Goal: Information Seeking & Learning: Learn about a topic

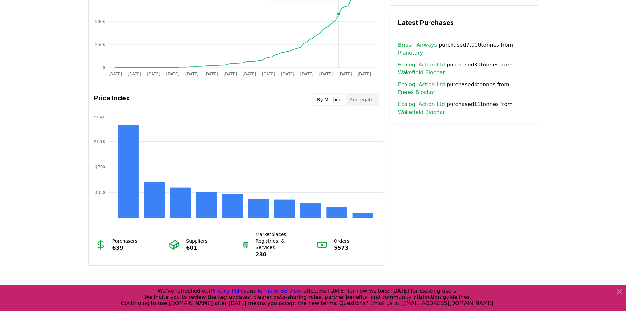
scroll to position [362, 0]
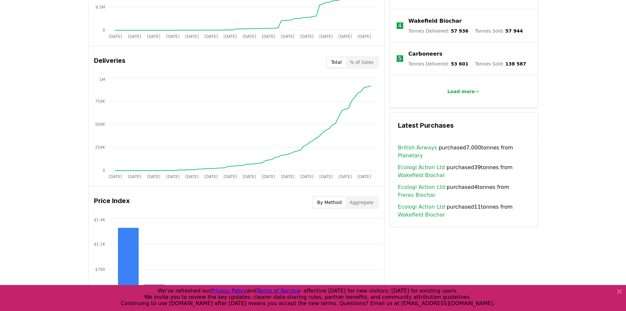
click at [338, 203] on button "By Method" at bounding box center [329, 202] width 33 height 11
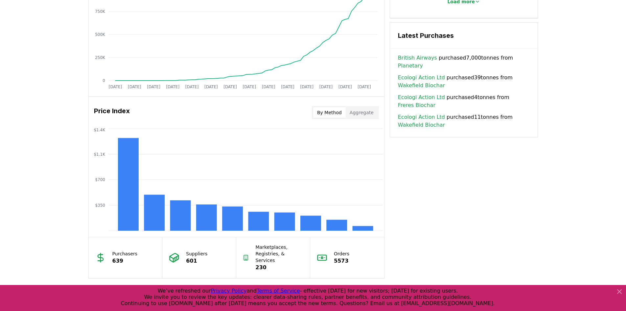
scroll to position [493, 0]
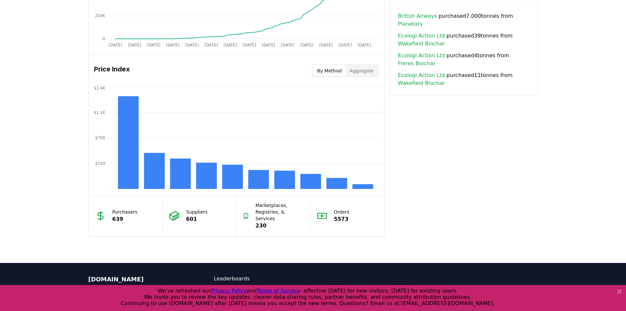
click at [372, 71] on button "Aggregate" at bounding box center [362, 70] width 32 height 11
click at [332, 73] on button "By Method" at bounding box center [329, 70] width 33 height 11
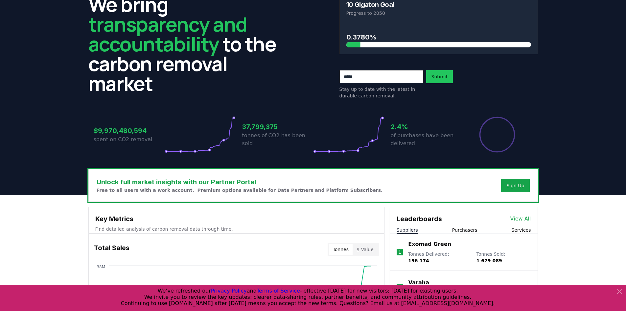
scroll to position [0, 0]
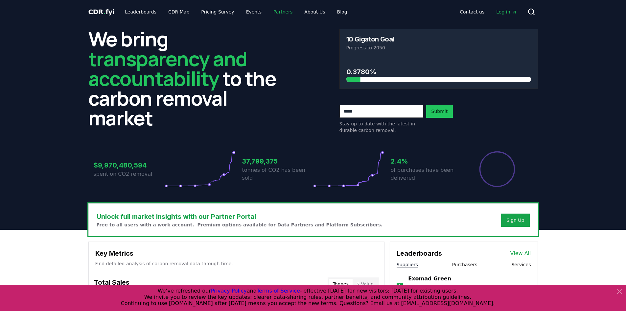
click at [273, 12] on link "Partners" at bounding box center [283, 12] width 30 height 12
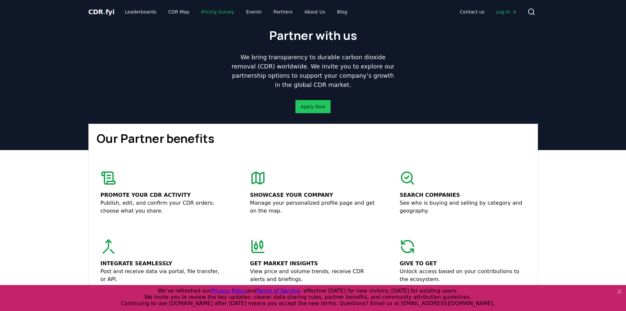
click at [209, 12] on link "Pricing Survey" at bounding box center [217, 12] width 43 height 12
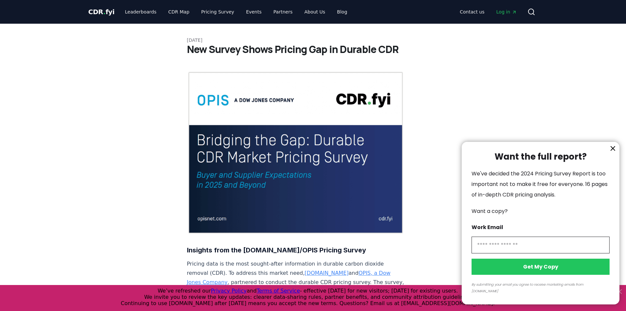
click at [205, 13] on div at bounding box center [313, 155] width 626 height 311
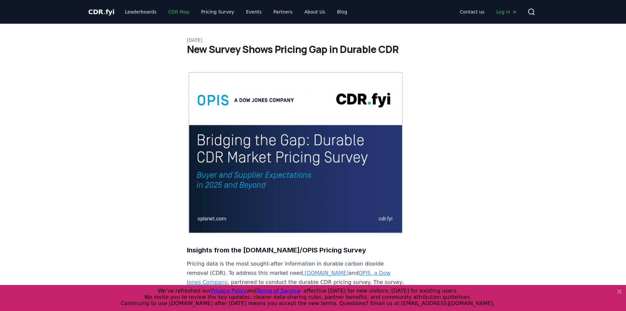
click at [173, 11] on link "CDR Map" at bounding box center [179, 12] width 32 height 12
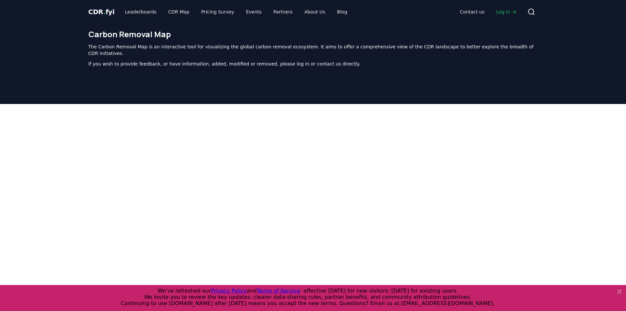
scroll to position [202, 0]
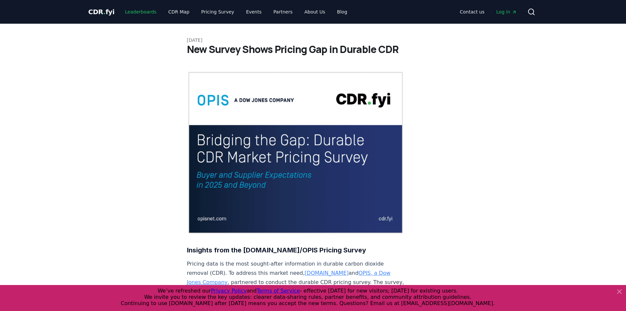
click at [145, 9] on link "Leaderboards" at bounding box center [141, 12] width 42 height 12
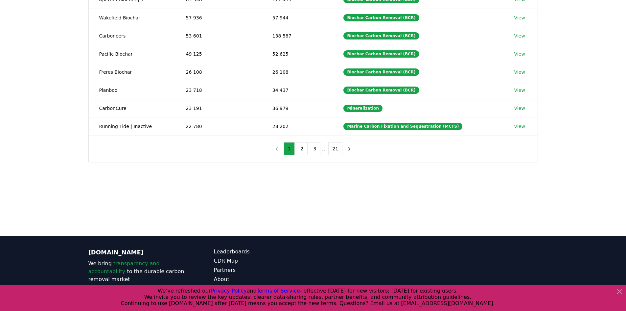
scroll to position [83, 0]
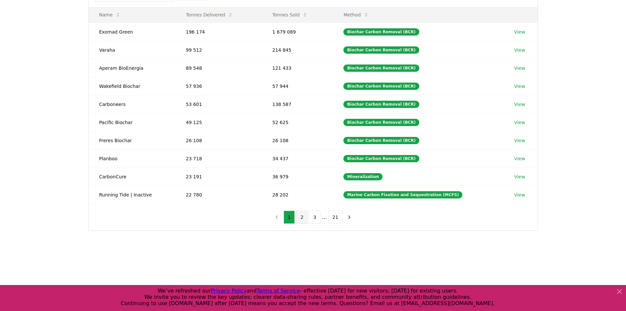
click at [303, 216] on button "2" at bounding box center [302, 216] width 12 height 13
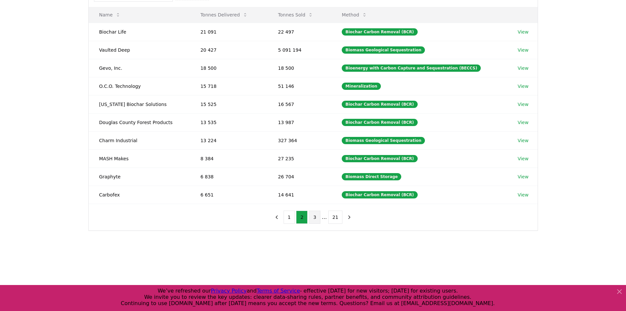
click at [316, 216] on button "3" at bounding box center [315, 216] width 12 height 13
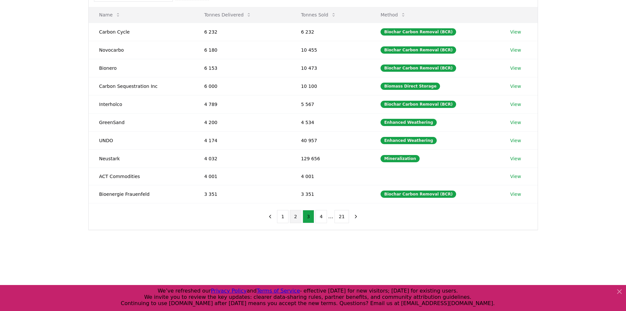
click at [299, 216] on button "2" at bounding box center [296, 216] width 12 height 13
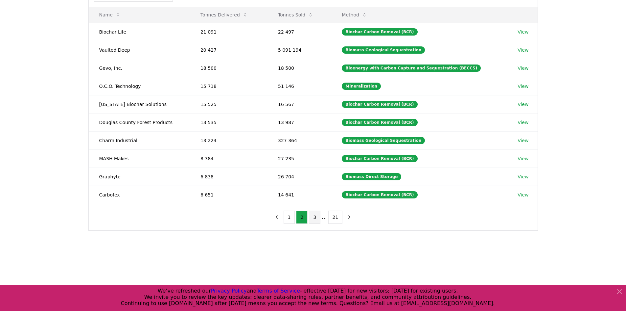
click at [315, 217] on button "3" at bounding box center [315, 216] width 12 height 13
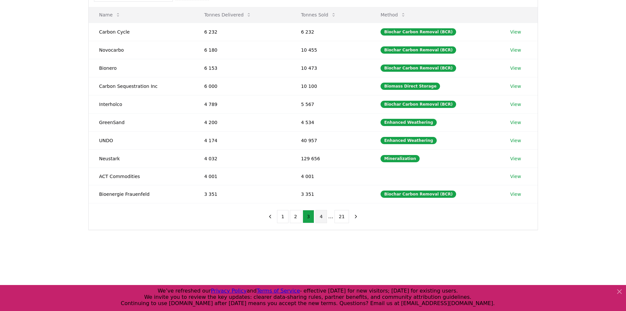
click at [325, 217] on button "4" at bounding box center [322, 216] width 12 height 13
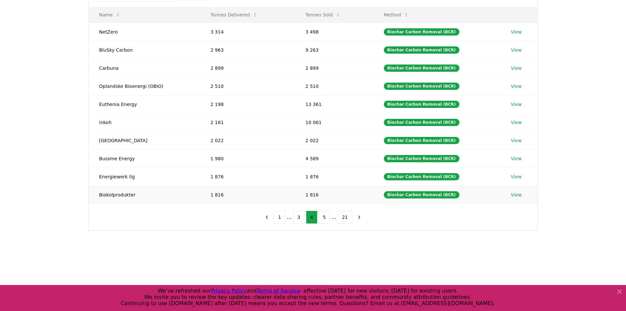
click at [515, 193] on link "View" at bounding box center [516, 194] width 11 height 7
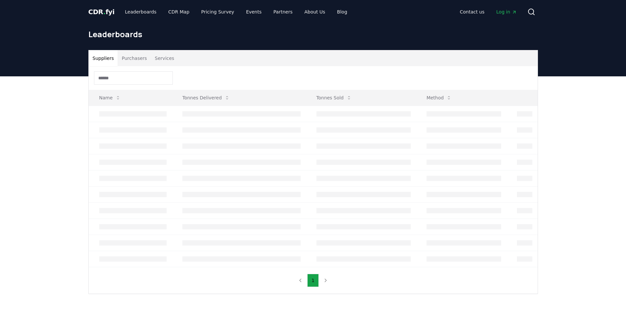
scroll to position [83, 0]
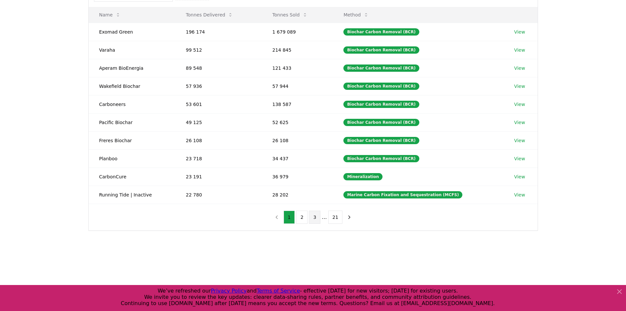
click at [316, 218] on button "3" at bounding box center [315, 216] width 12 height 13
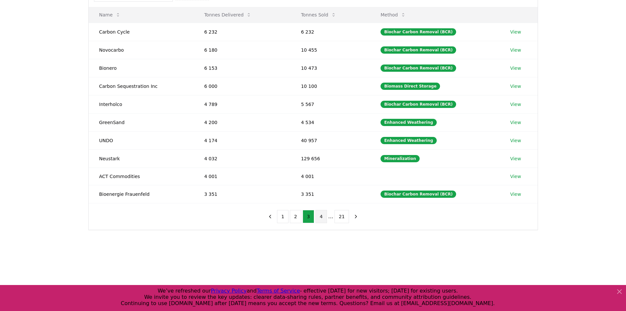
click at [322, 217] on button "4" at bounding box center [322, 216] width 12 height 13
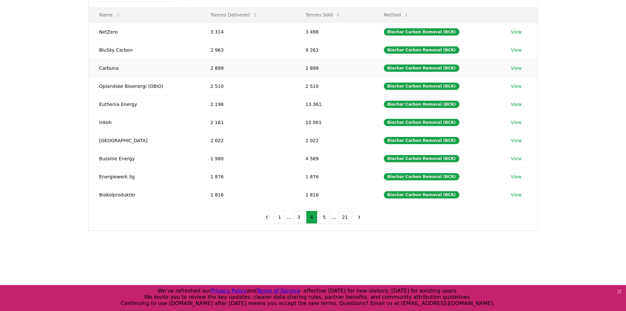
click at [119, 70] on td "Carbuna" at bounding box center [144, 68] width 111 height 18
click at [220, 70] on td "2 899" at bounding box center [247, 68] width 95 height 18
click at [512, 69] on link "View" at bounding box center [516, 68] width 11 height 7
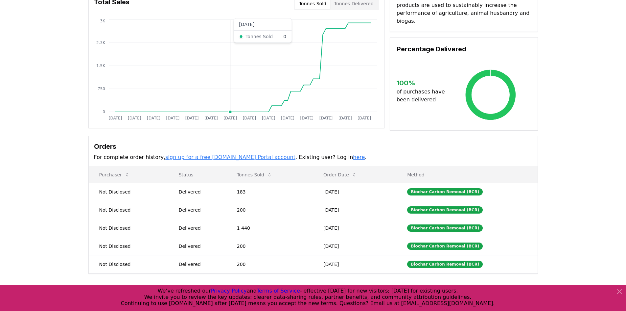
scroll to position [99, 0]
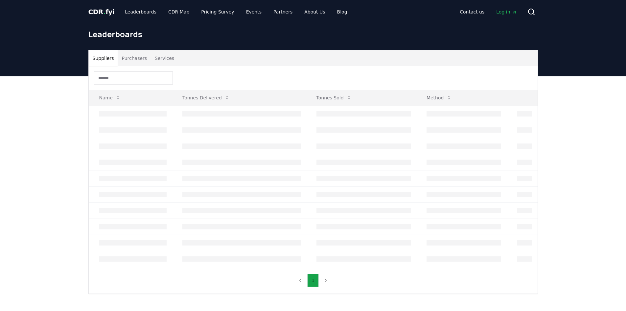
scroll to position [83, 0]
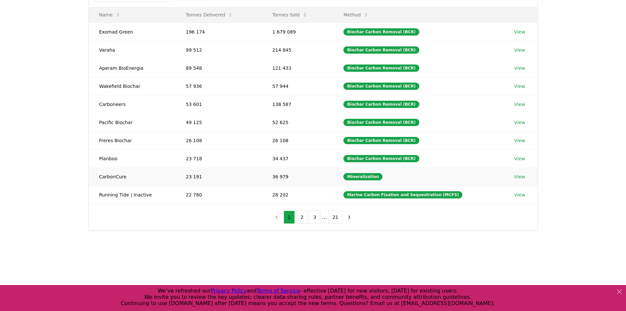
click at [516, 177] on link "View" at bounding box center [519, 176] width 11 height 7
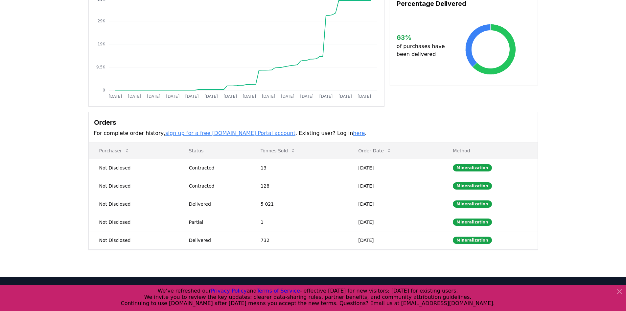
scroll to position [99, 0]
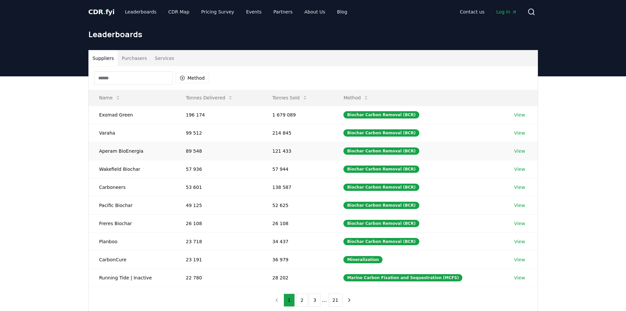
scroll to position [83, 0]
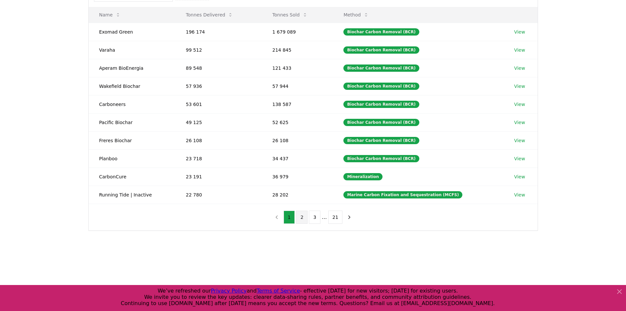
click at [303, 217] on button "2" at bounding box center [302, 216] width 12 height 13
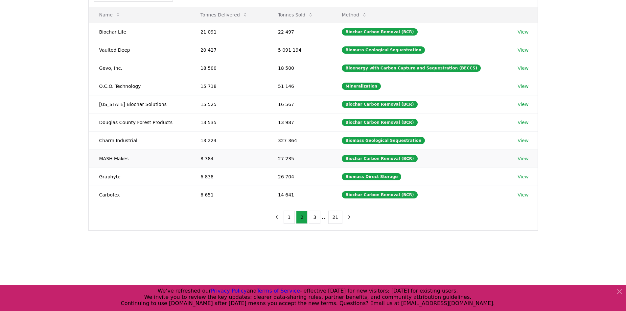
click at [520, 158] on link "View" at bounding box center [523, 158] width 11 height 7
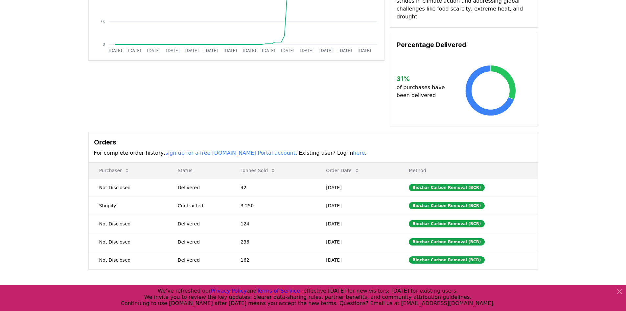
scroll to position [131, 0]
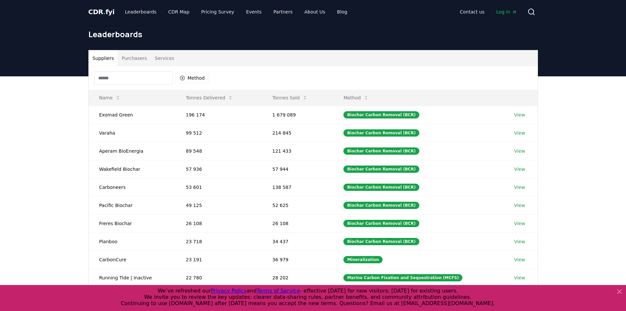
click at [619, 291] on icon at bounding box center [620, 291] width 4 height 4
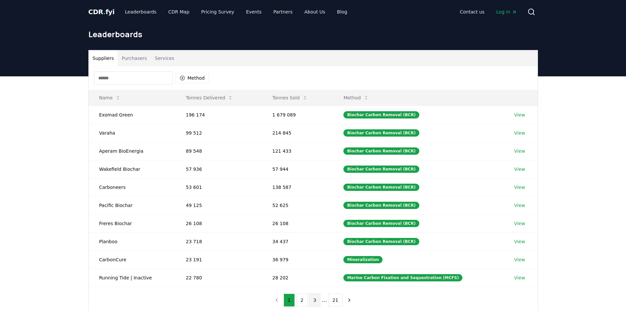
click at [320, 299] on button "3" at bounding box center [315, 299] width 12 height 13
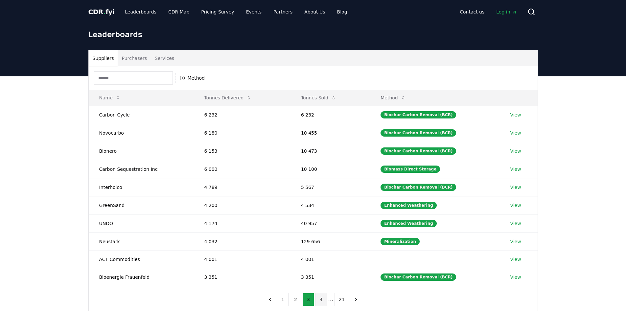
click at [323, 301] on button "4" at bounding box center [322, 299] width 12 height 13
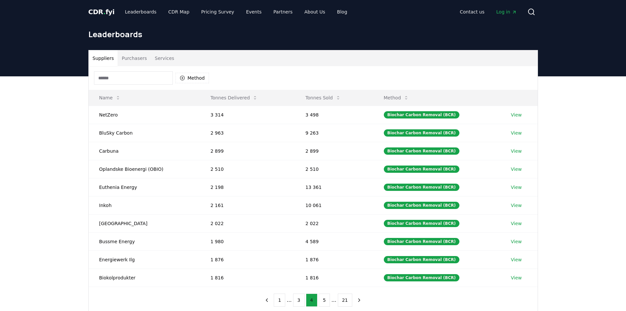
click at [323, 301] on button "5" at bounding box center [325, 299] width 12 height 13
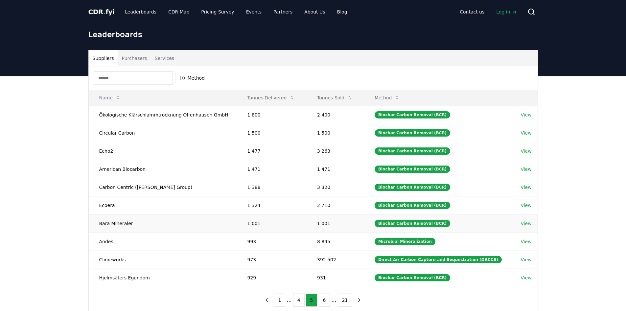
click at [199, 223] on td "Bara Mineraler" at bounding box center [163, 223] width 148 height 18
click at [529, 224] on link "View" at bounding box center [526, 223] width 11 height 7
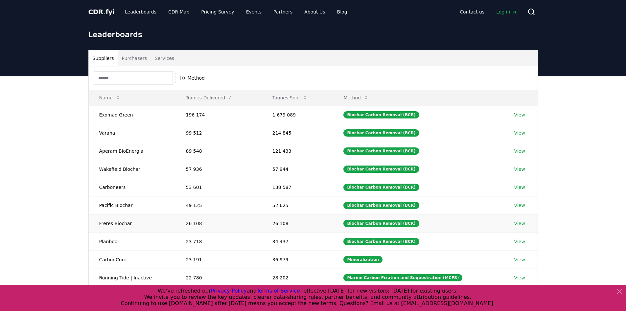
scroll to position [164, 0]
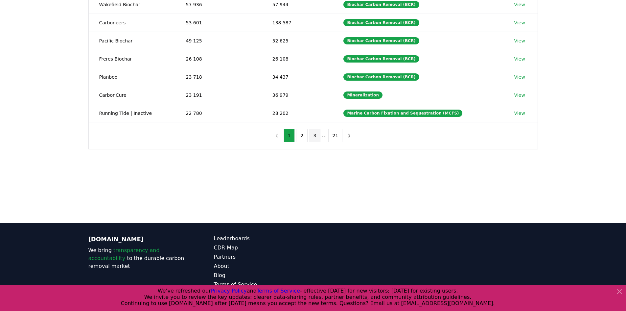
click at [318, 135] on button "3" at bounding box center [315, 135] width 12 height 13
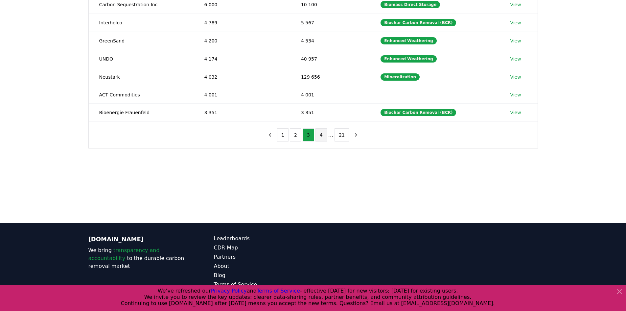
click at [320, 135] on button "4" at bounding box center [322, 134] width 12 height 13
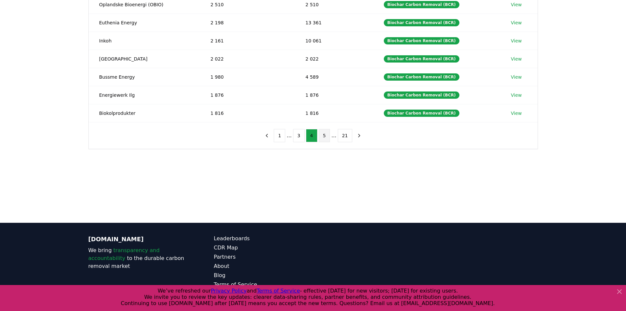
click at [327, 136] on button "5" at bounding box center [325, 135] width 12 height 13
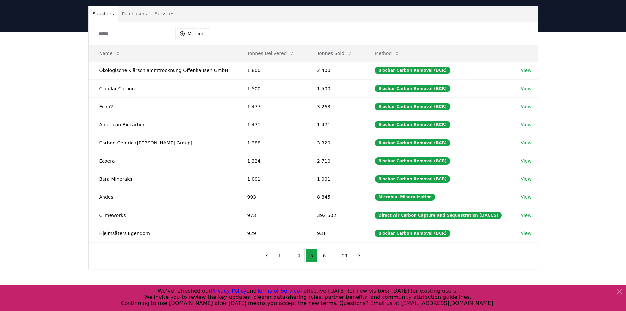
scroll to position [33, 0]
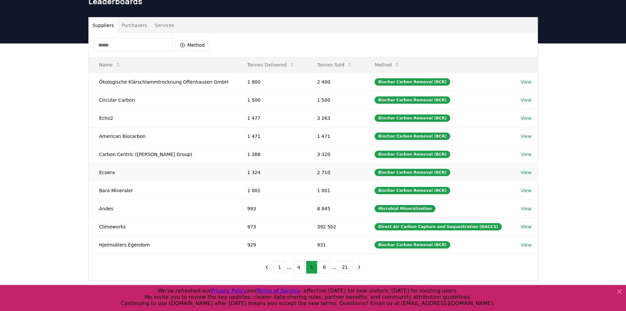
click at [523, 173] on link "View" at bounding box center [526, 172] width 11 height 7
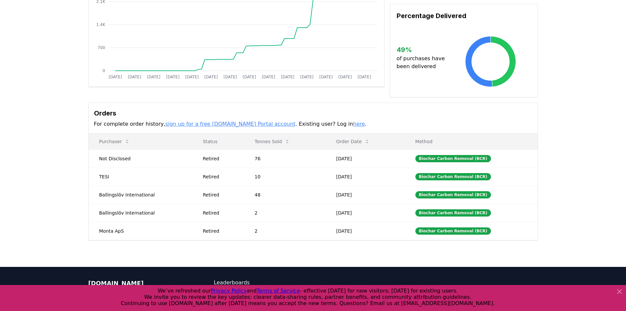
scroll to position [99, 0]
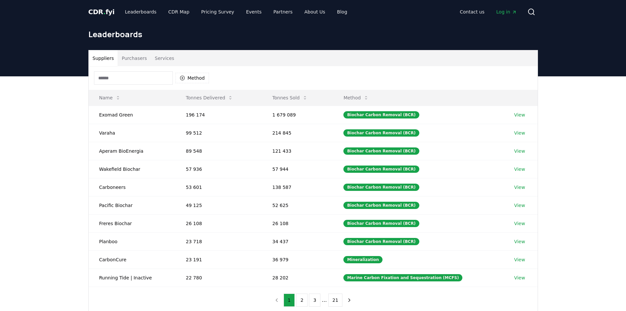
scroll to position [33, 0]
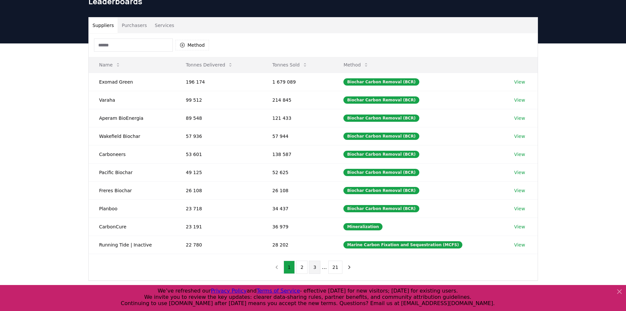
click at [318, 266] on button "3" at bounding box center [315, 266] width 12 height 13
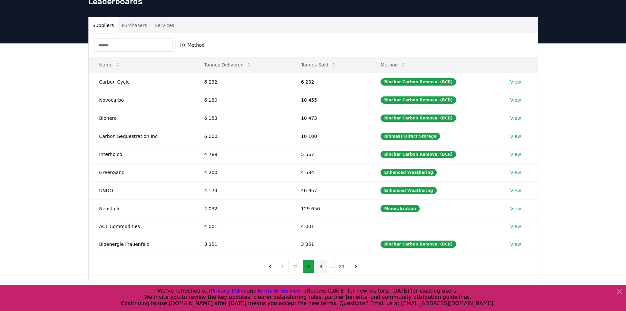
click at [322, 266] on button "4" at bounding box center [322, 266] width 12 height 13
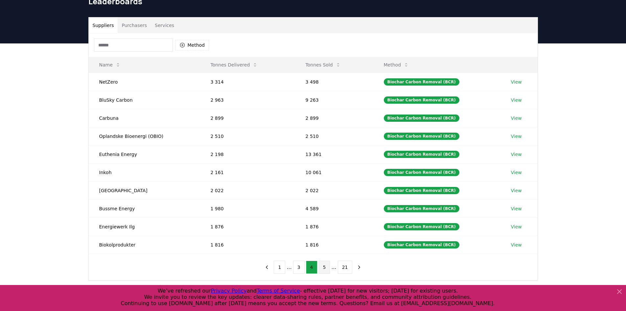
click at [323, 266] on button "5" at bounding box center [325, 266] width 12 height 13
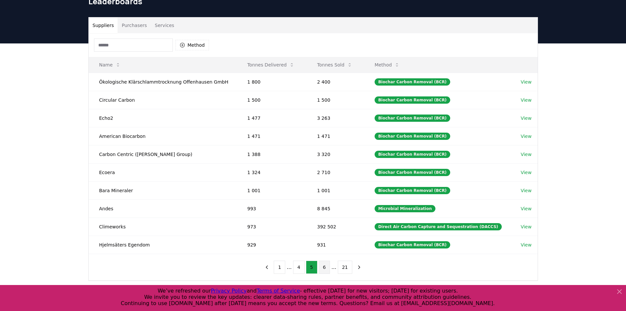
click at [324, 266] on button "6" at bounding box center [325, 266] width 12 height 13
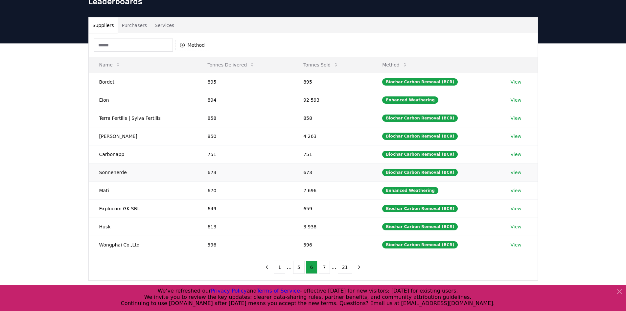
click at [511, 172] on link "View" at bounding box center [516, 172] width 11 height 7
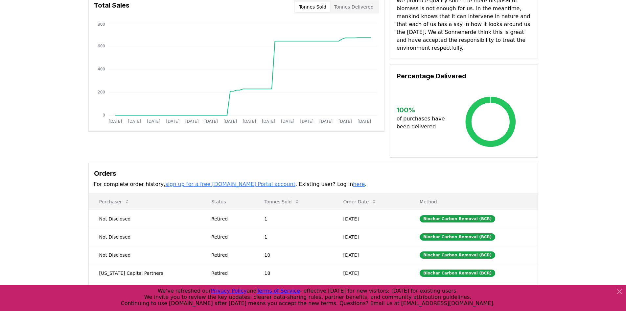
scroll to position [99, 0]
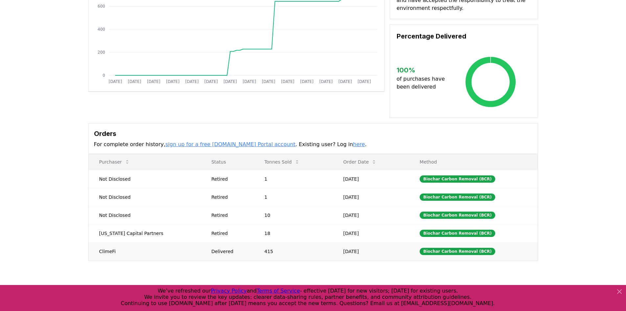
click at [302, 243] on td "415" at bounding box center [293, 251] width 79 height 18
click at [427, 248] on div "Biochar Carbon Removal (BCR)" at bounding box center [458, 251] width 76 height 7
drag, startPoint x: 117, startPoint y: 244, endPoint x: 93, endPoint y: 243, distance: 23.4
click at [93, 243] on td "ClimeFi" at bounding box center [145, 251] width 112 height 18
copy td "ClimeFi"
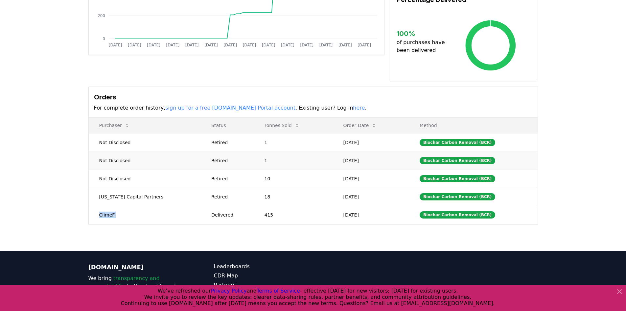
scroll to position [172, 0]
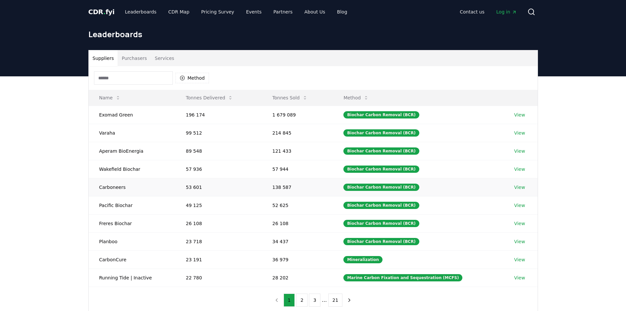
scroll to position [33, 0]
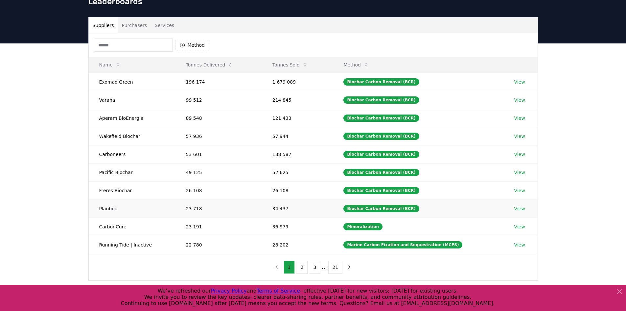
click at [515, 206] on link "View" at bounding box center [519, 208] width 11 height 7
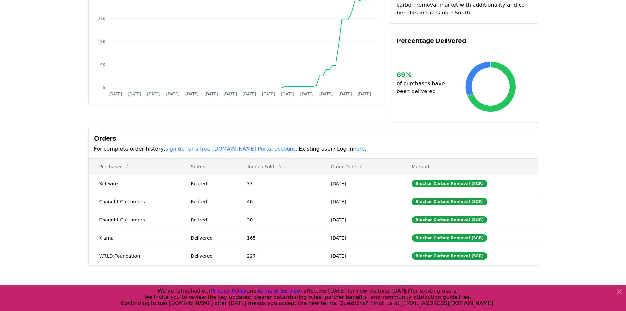
scroll to position [99, 0]
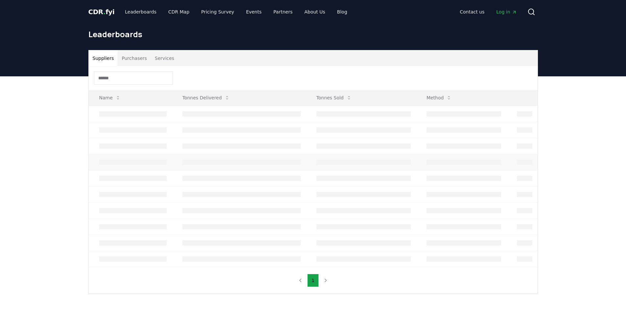
scroll to position [33, 0]
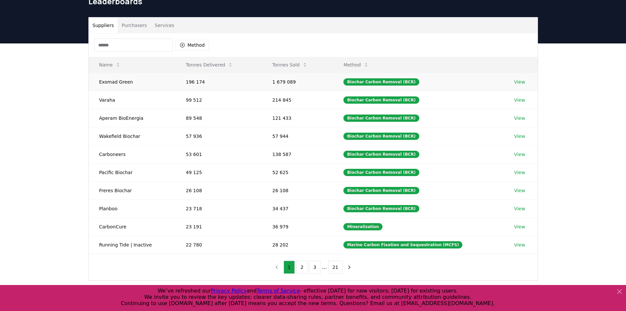
click at [521, 79] on link "View" at bounding box center [519, 82] width 11 height 7
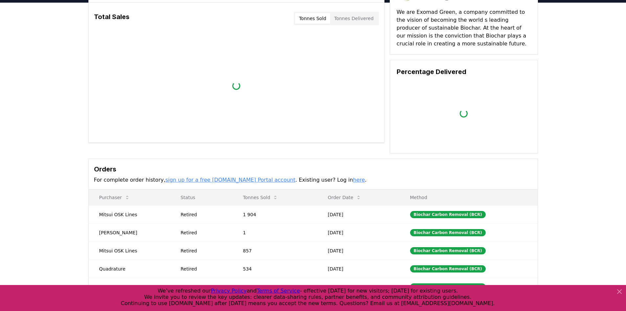
scroll to position [99, 0]
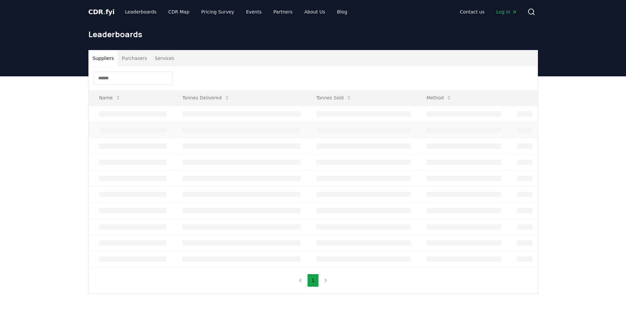
scroll to position [33, 0]
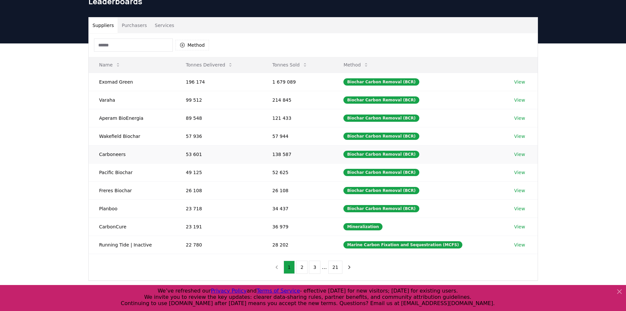
click at [521, 156] on link "View" at bounding box center [519, 154] width 11 height 7
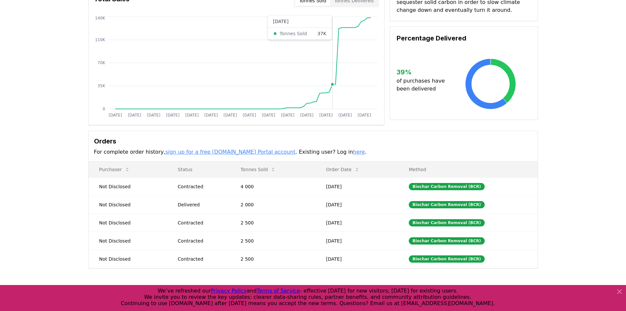
scroll to position [66, 0]
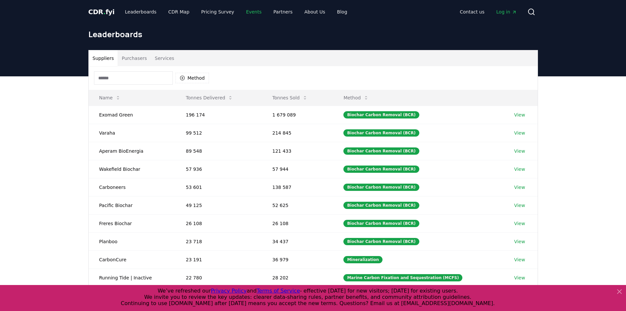
click at [241, 11] on link "Events" at bounding box center [254, 12] width 26 height 12
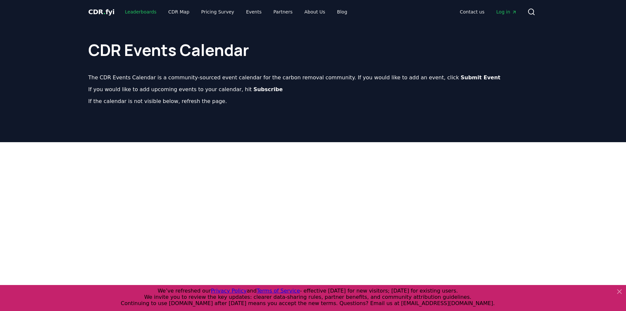
click at [144, 10] on link "Leaderboards" at bounding box center [141, 12] width 42 height 12
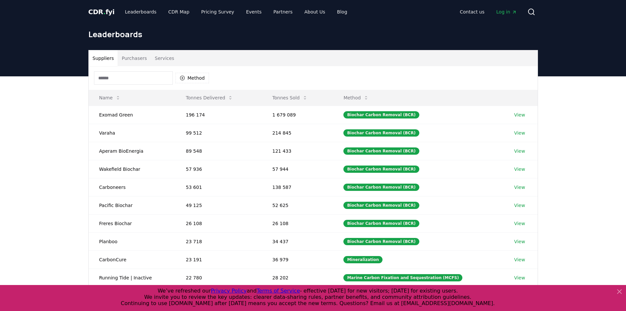
click at [126, 59] on button "Purchasers" at bounding box center [134, 58] width 33 height 16
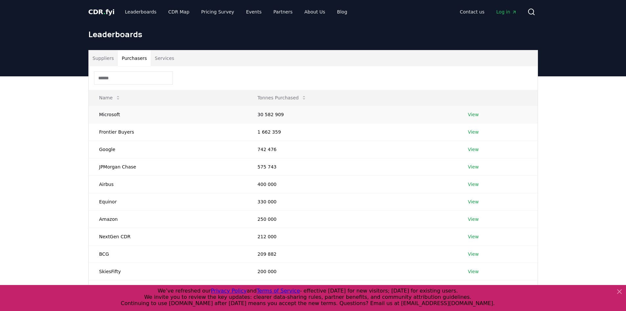
click at [473, 112] on link "View" at bounding box center [473, 114] width 11 height 7
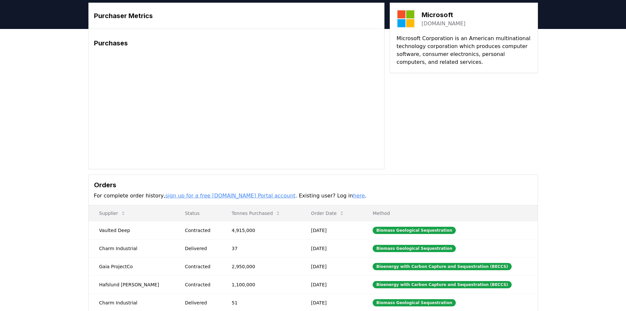
scroll to position [131, 0]
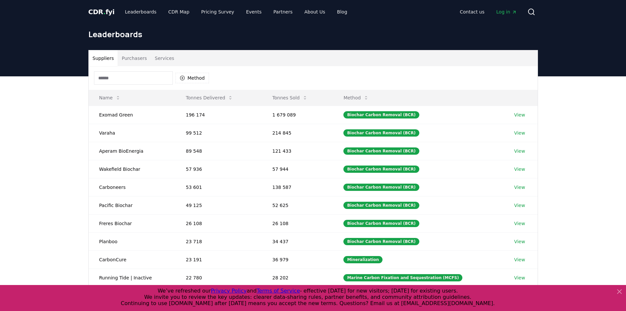
click at [144, 59] on button "Purchasers" at bounding box center [134, 58] width 33 height 16
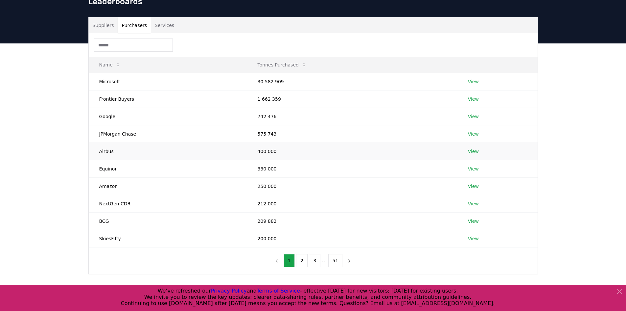
scroll to position [66, 0]
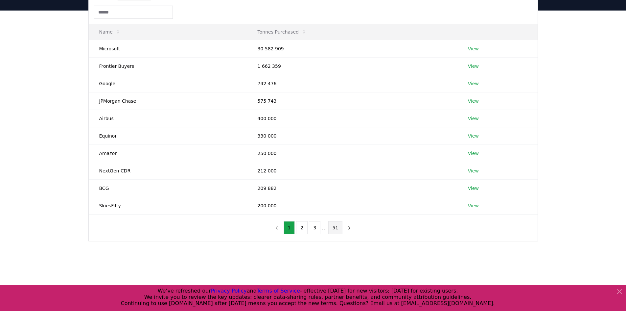
click at [334, 229] on button "51" at bounding box center [335, 227] width 14 height 13
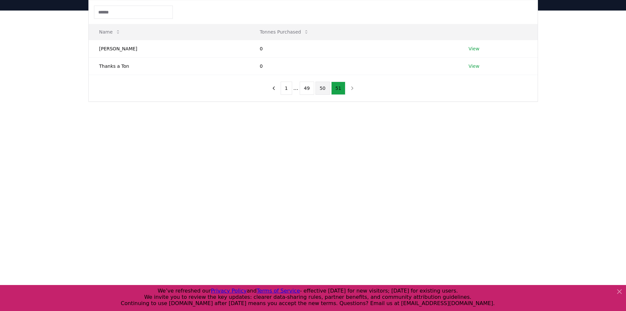
click at [321, 88] on button "50" at bounding box center [323, 88] width 14 height 13
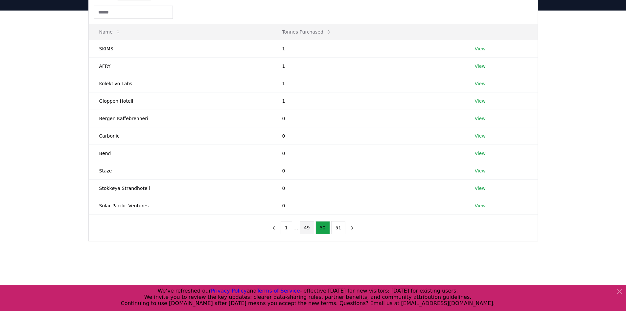
click at [308, 228] on button "49" at bounding box center [307, 227] width 14 height 13
click at [280, 230] on button "1" at bounding box center [279, 227] width 12 height 13
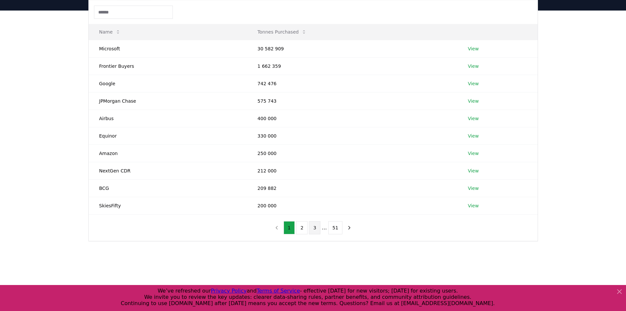
click at [319, 228] on button "3" at bounding box center [315, 227] width 12 height 13
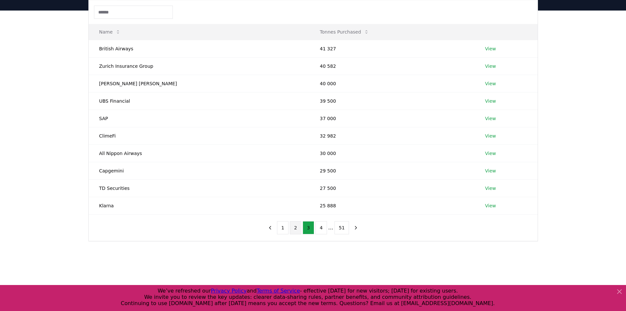
click at [295, 228] on button "2" at bounding box center [296, 227] width 12 height 13
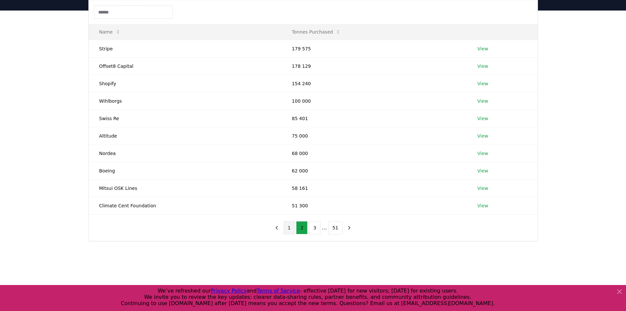
click at [292, 230] on button "1" at bounding box center [290, 227] width 12 height 13
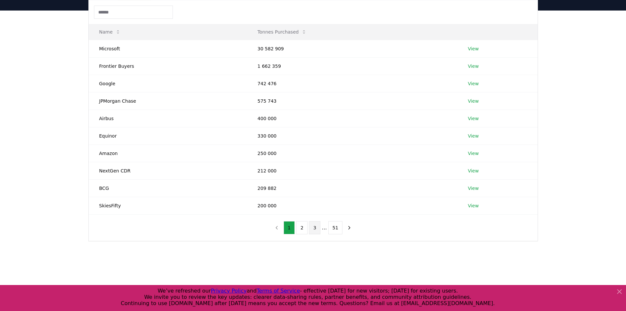
click at [314, 229] on button "3" at bounding box center [315, 227] width 12 height 13
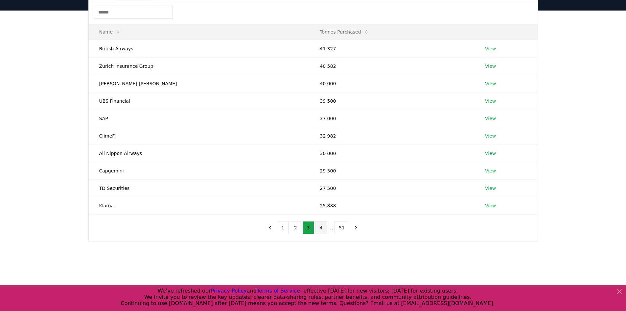
click at [321, 229] on button "4" at bounding box center [322, 227] width 12 height 13
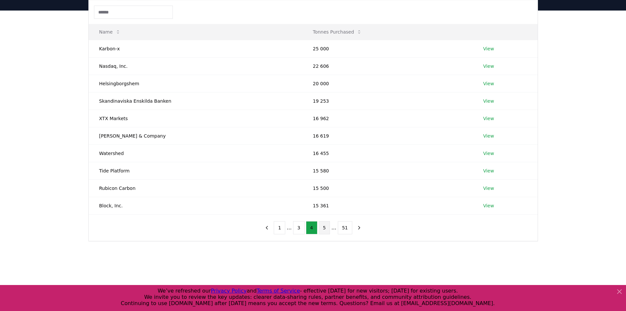
click at [325, 228] on button "5" at bounding box center [325, 227] width 12 height 13
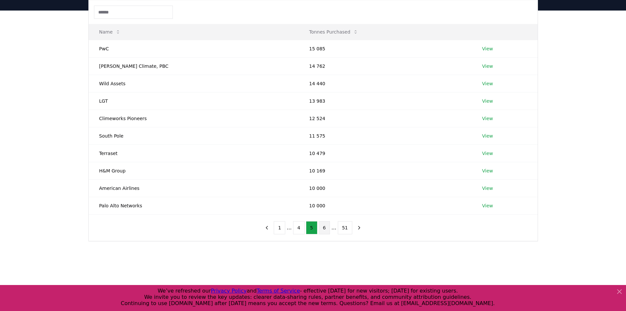
click at [327, 227] on button "6" at bounding box center [325, 227] width 12 height 13
click at [326, 227] on button "7" at bounding box center [325, 227] width 12 height 13
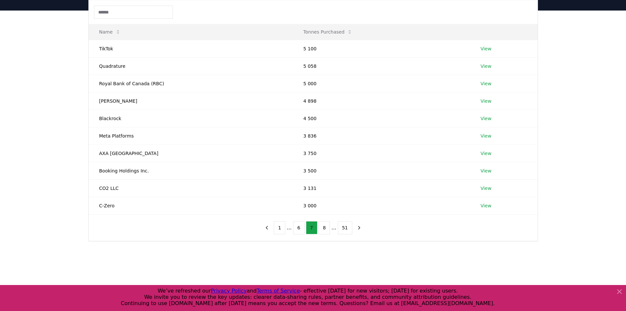
click at [326, 227] on button "8" at bounding box center [325, 227] width 12 height 13
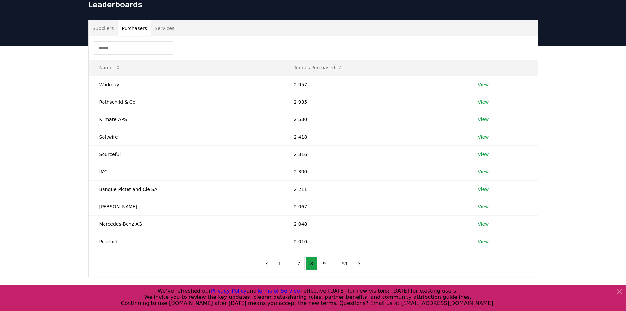
scroll to position [0, 0]
